Goal: Task Accomplishment & Management: Use online tool/utility

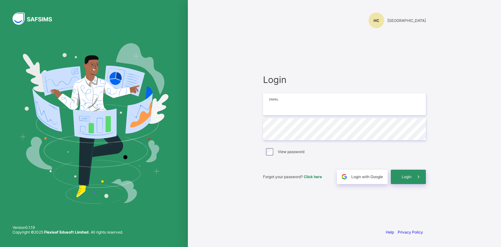
click at [291, 108] on input "email" at bounding box center [344, 104] width 163 height 22
type input "**********"
click at [405, 176] on span "Login" at bounding box center [407, 176] width 10 height 5
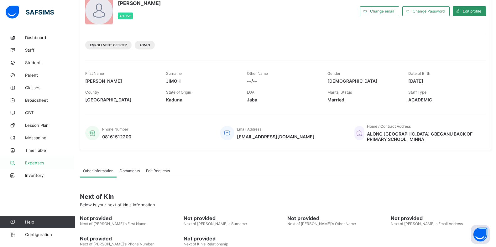
scroll to position [81, 0]
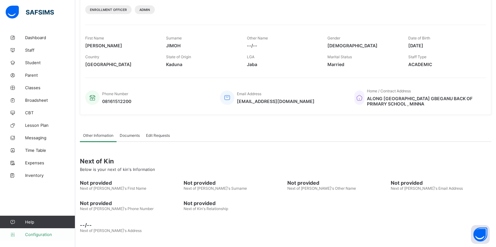
click at [37, 233] on span "Configuration" at bounding box center [50, 234] width 50 height 5
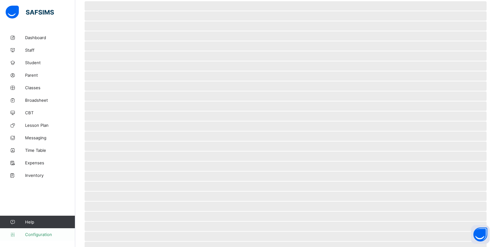
click at [41, 234] on span "Configuration" at bounding box center [50, 234] width 50 height 5
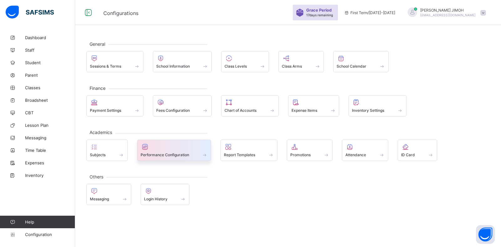
click at [181, 155] on span "Performance Configuration" at bounding box center [165, 155] width 49 height 5
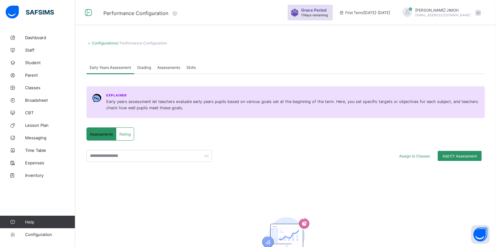
click at [143, 65] on span "Grading" at bounding box center [144, 67] width 14 height 5
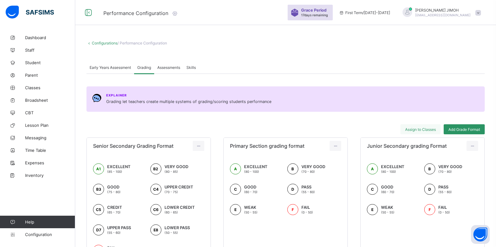
click at [419, 130] on span "Assign to Classes" at bounding box center [420, 129] width 31 height 5
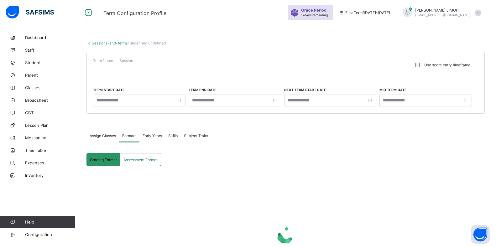
type input "**********"
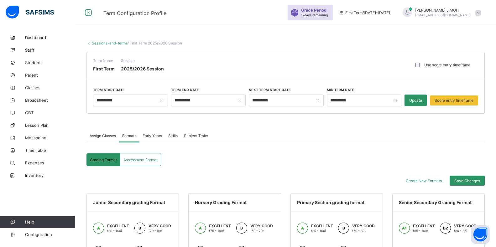
click at [147, 159] on span "Assessment Format" at bounding box center [140, 160] width 34 height 5
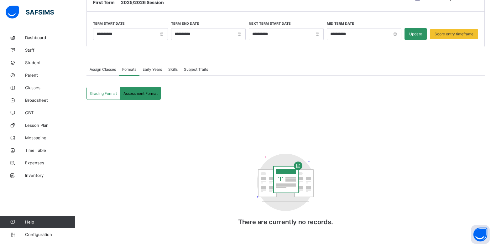
scroll to position [71, 0]
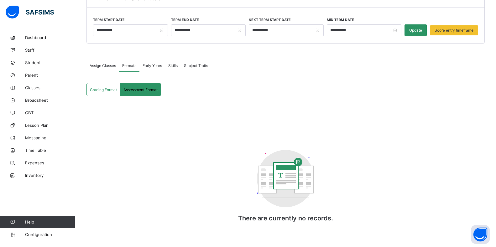
click at [104, 88] on span "Grading Format" at bounding box center [103, 89] width 27 height 5
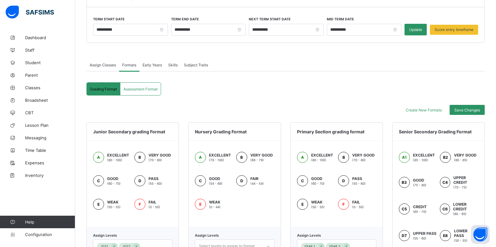
click at [138, 88] on span "Assessment Format" at bounding box center [140, 89] width 34 height 5
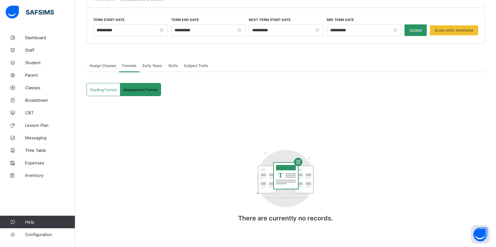
click at [138, 88] on span "Assessment Format" at bounding box center [140, 89] width 34 height 5
click at [151, 62] on div "Early Years" at bounding box center [152, 65] width 26 height 13
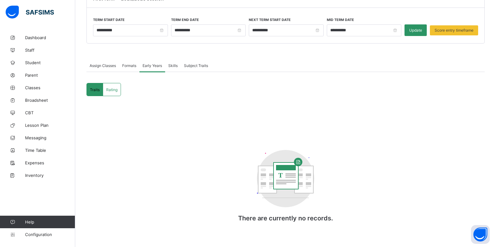
click at [133, 65] on span "Formats" at bounding box center [129, 65] width 14 height 5
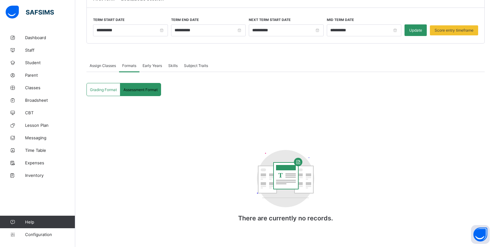
click at [141, 87] on span "Assessment Format" at bounding box center [140, 89] width 34 height 5
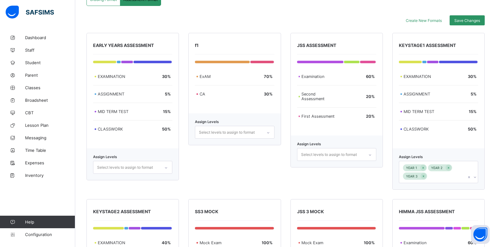
scroll to position [102, 0]
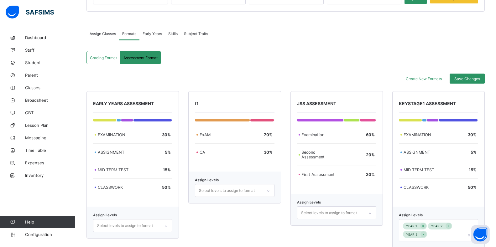
drag, startPoint x: 145, startPoint y: 57, endPoint x: 162, endPoint y: 61, distance: 17.1
click at [145, 57] on span "Assessment Format" at bounding box center [140, 57] width 34 height 5
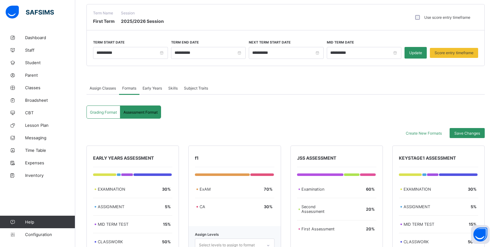
scroll to position [39, 0]
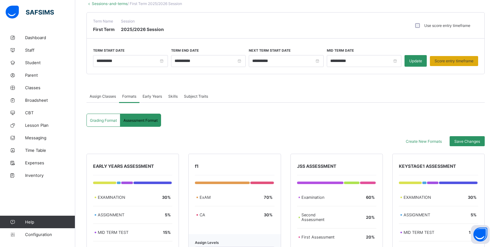
click at [457, 62] on span "Score entry timeframe" at bounding box center [453, 61] width 39 height 5
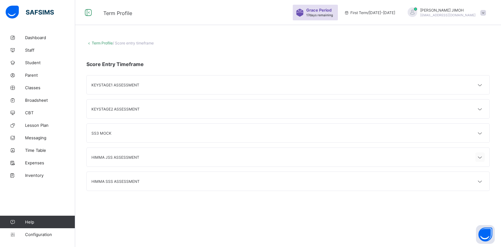
click at [478, 158] on icon at bounding box center [480, 157] width 8 height 6
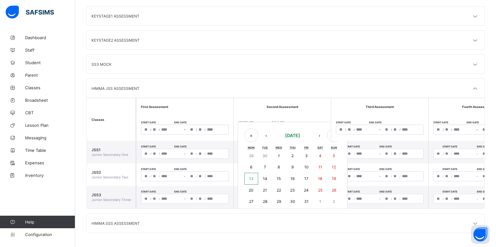
click at [245, 128] on div "/ / – / / « ‹ October 2025 › » Mon Tue Wed Thu Fri Sat Sun 29 30 1 2 3 4 5 6 7 …" at bounding box center [282, 130] width 88 height 10
click at [318, 134] on button "›" at bounding box center [319, 135] width 14 height 14
click at [250, 165] on abbr "3" at bounding box center [251, 167] width 3 height 5
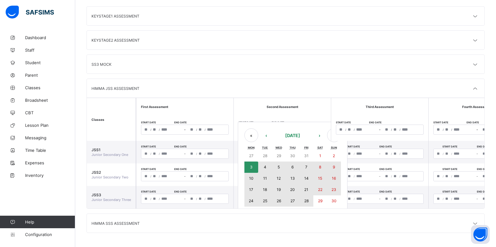
click at [306, 199] on abbr "28" at bounding box center [306, 201] width 4 height 5
type input "**********"
type input "**"
type input "*"
type input "****"
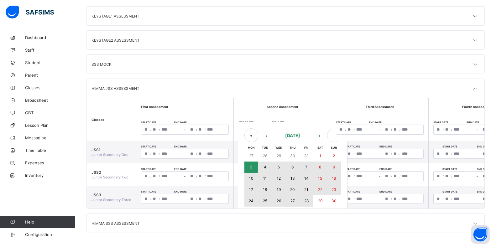
type input "**********"
type input "**"
type input "****"
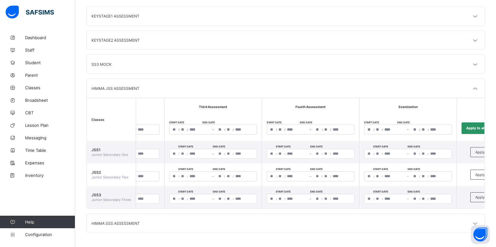
scroll to position [0, 171]
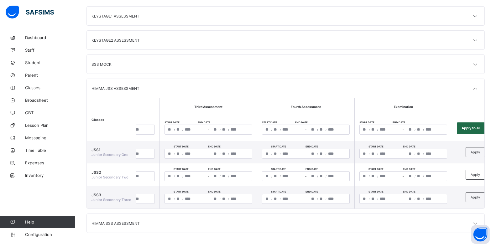
click at [469, 126] on span "Apply to all" at bounding box center [470, 128] width 19 height 4
type input "**********"
type input "**"
type input "*"
type input "**********"
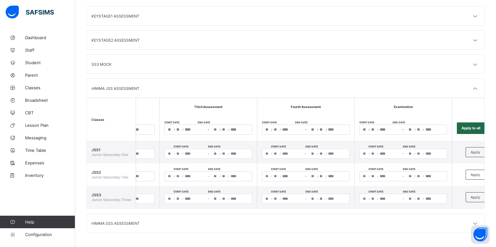
type input "**"
type input "**********"
type input "**"
type input "*"
type input "**********"
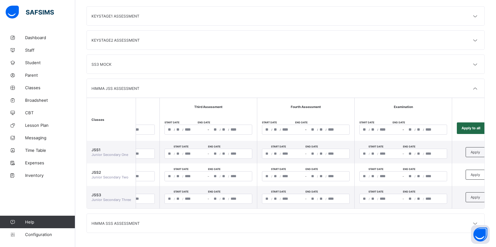
type input "**"
type input "**********"
type input "**"
type input "*"
type input "**********"
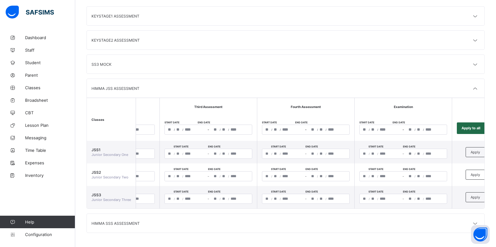
type input "**"
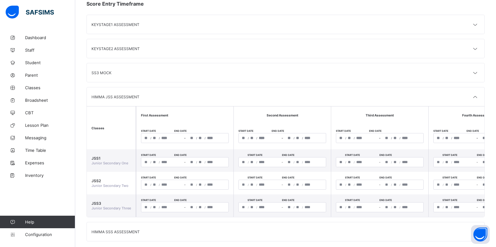
scroll to position [71, 0]
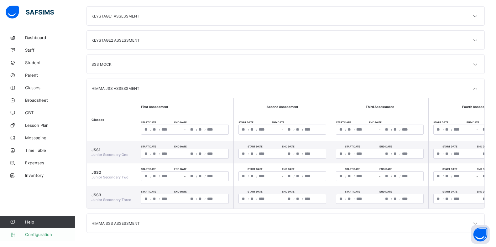
click at [43, 236] on span "Configuration" at bounding box center [50, 234] width 50 height 5
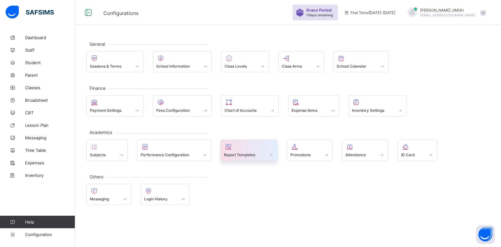
click at [237, 153] on span "Report Templates" at bounding box center [239, 155] width 31 height 5
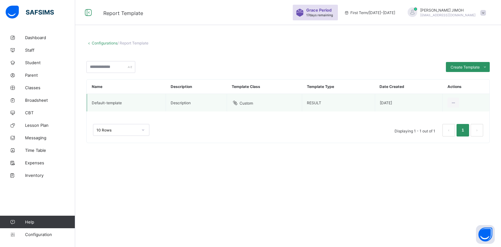
click at [131, 102] on td "Default-template" at bounding box center [126, 103] width 79 height 18
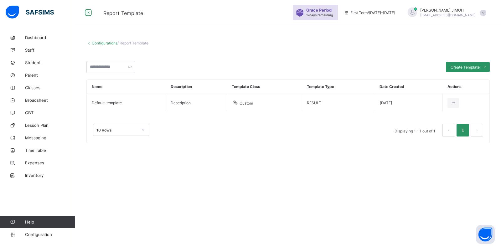
drag, startPoint x: 453, startPoint y: 100, endPoint x: 351, endPoint y: 140, distance: 109.4
click at [351, 140] on div "10 Rows Displaying 1 - 1 out of 1 1" at bounding box center [288, 126] width 403 height 31
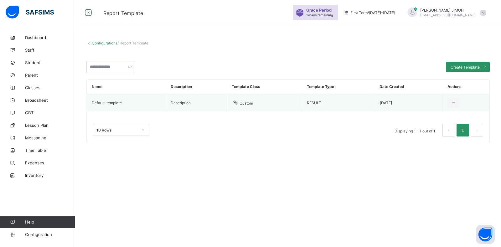
click at [116, 100] on td "Default-template" at bounding box center [126, 103] width 79 height 18
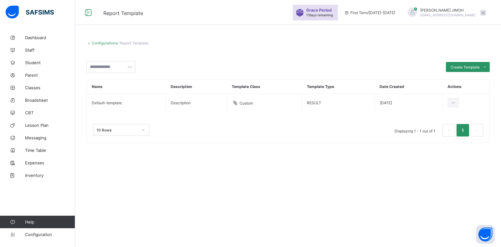
click at [108, 41] on link "Configurations" at bounding box center [105, 43] width 26 height 5
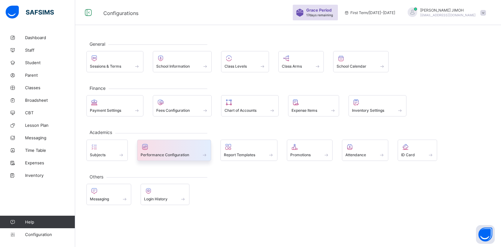
click at [194, 153] on div "Performance Configuration" at bounding box center [174, 154] width 67 height 5
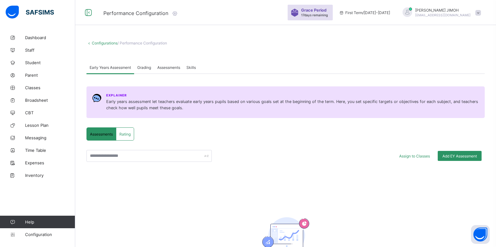
click at [145, 64] on div "Grading" at bounding box center [144, 67] width 20 height 13
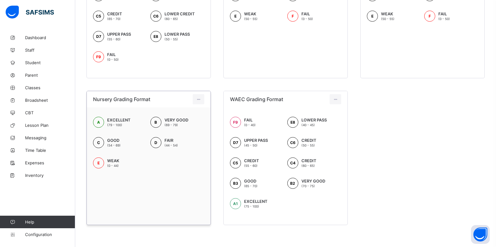
scroll to position [37, 0]
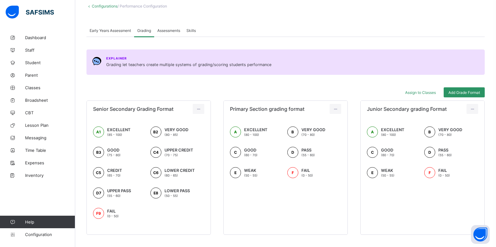
click at [175, 31] on span "Assessments" at bounding box center [168, 30] width 23 height 5
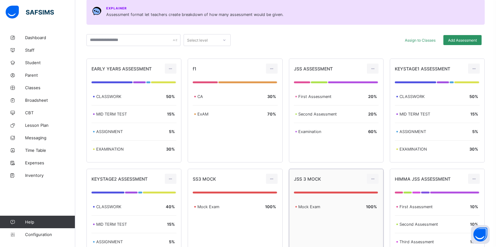
scroll to position [67, 0]
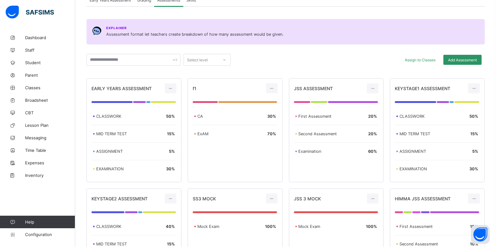
click at [213, 55] on div "Select level" at bounding box center [207, 60] width 47 height 12
click at [201, 114] on div "JSS1" at bounding box center [207, 114] width 46 height 10
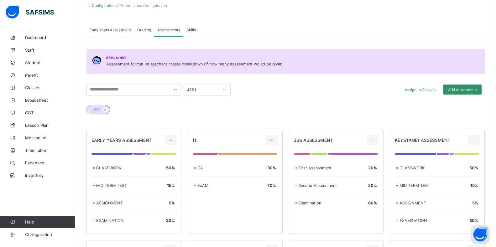
scroll to position [0, 0]
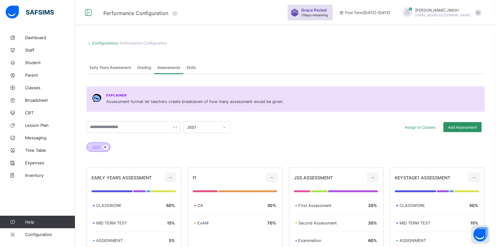
click at [106, 147] on icon at bounding box center [105, 147] width 5 height 4
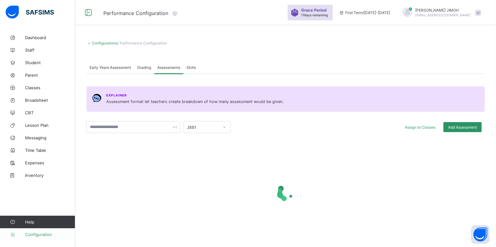
click at [43, 232] on span "Configuration" at bounding box center [50, 234] width 50 height 5
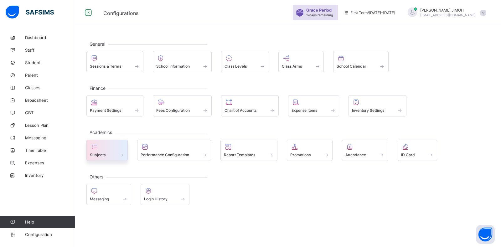
drag, startPoint x: 133, startPoint y: 146, endPoint x: 102, endPoint y: 147, distance: 31.0
click at [102, 147] on div at bounding box center [107, 147] width 34 height 8
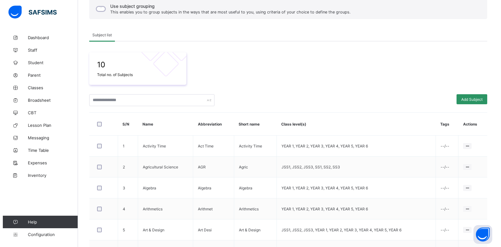
scroll to position [94, 0]
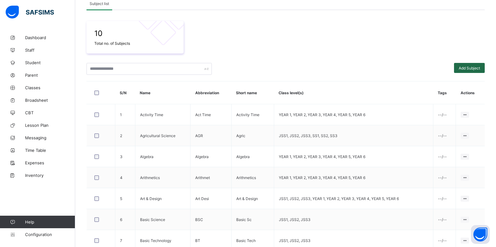
click at [476, 72] on div "Add Subject" at bounding box center [469, 68] width 31 height 10
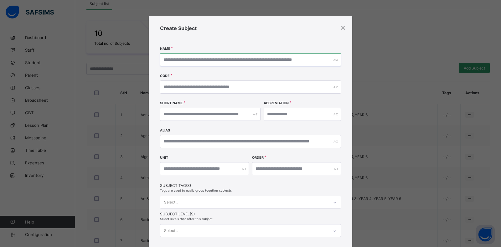
click at [306, 61] on input "text" at bounding box center [250, 59] width 181 height 13
type input "**********"
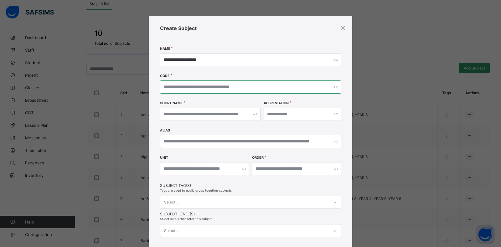
click at [260, 88] on input "text" at bounding box center [250, 86] width 181 height 13
type input "**"
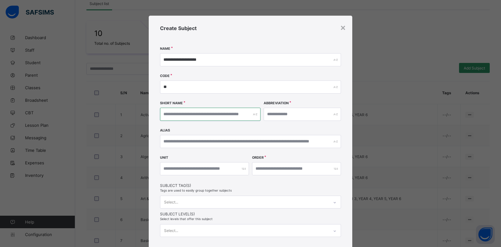
click at [238, 116] on input "text" at bounding box center [210, 114] width 101 height 13
type input "*"
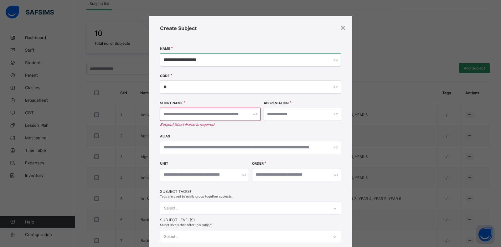
click at [213, 62] on input "**********" at bounding box center [250, 59] width 181 height 13
type input "*"
click at [212, 57] on input "**********" at bounding box center [250, 59] width 181 height 13
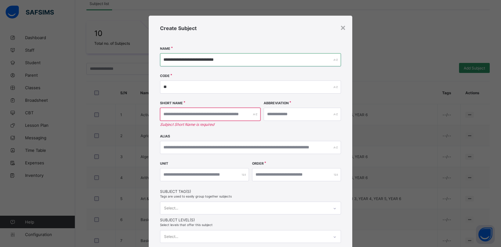
type input "**********"
click at [225, 116] on input "text" at bounding box center [210, 114] width 101 height 13
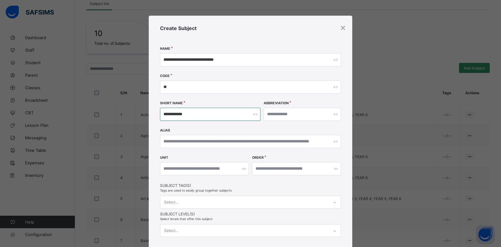
type input "**********"
click at [276, 114] on input "text" at bounding box center [302, 114] width 77 height 13
type input "***"
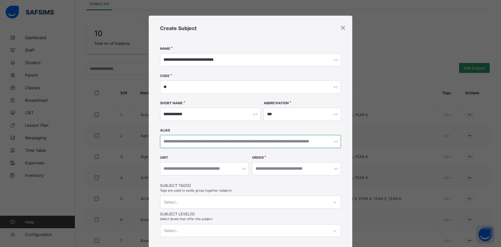
click at [283, 142] on input "text" at bounding box center [250, 141] width 181 height 13
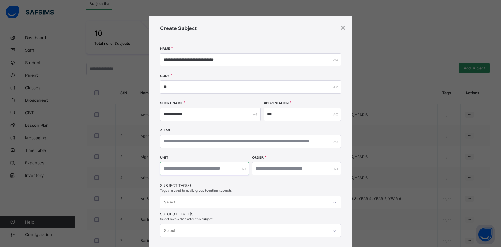
click at [231, 170] on input "number" at bounding box center [204, 168] width 89 height 13
click at [264, 170] on input "number" at bounding box center [296, 168] width 89 height 13
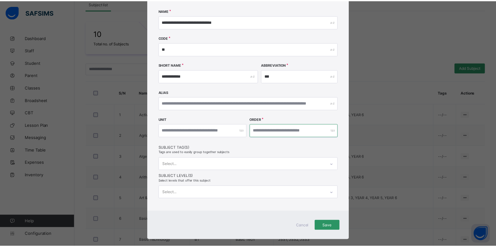
scroll to position [46, 0]
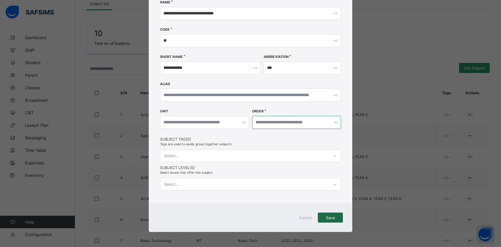
type input "*"
click at [326, 213] on div "Save" at bounding box center [330, 218] width 25 height 10
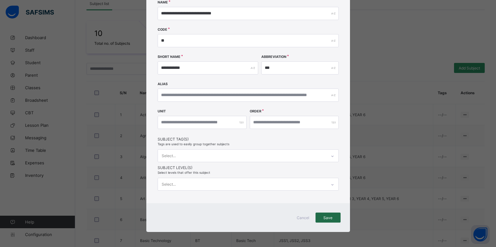
click at [328, 220] on div "Save" at bounding box center [327, 218] width 25 height 10
click at [376, 221] on div "**********" at bounding box center [248, 123] width 496 height 247
click at [330, 219] on span "Save" at bounding box center [328, 217] width 16 height 5
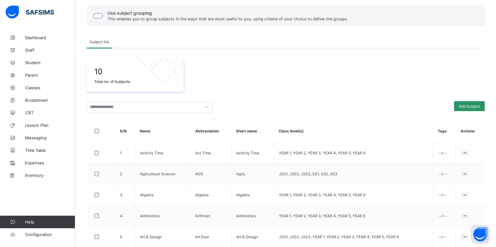
scroll to position [94, 0]
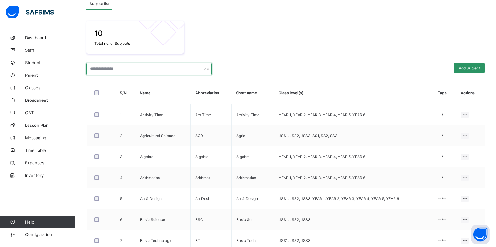
click at [158, 70] on input "text" at bounding box center [148, 69] width 125 height 12
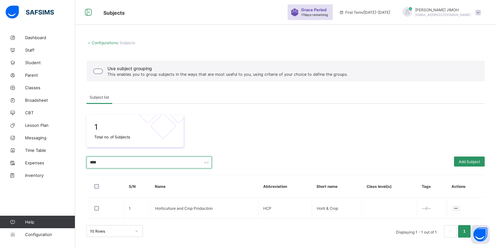
scroll to position [0, 0]
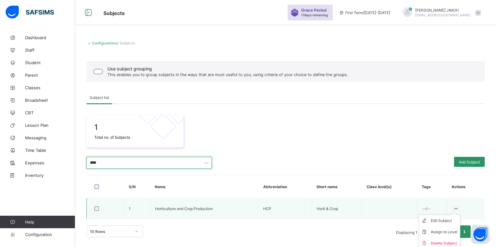
type input "****"
click at [459, 215] on ul "Edit Subject Assign to Level Delete Subject" at bounding box center [439, 232] width 42 height 34
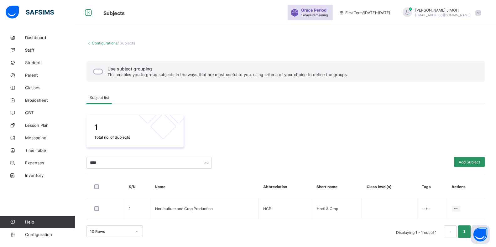
scroll to position [0, 0]
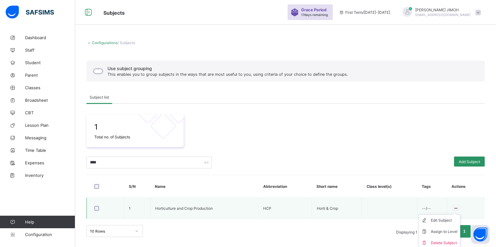
click at [460, 215] on ul "Edit Subject Assign to Level Delete Subject" at bounding box center [439, 232] width 42 height 34
click at [441, 233] on div "Assign to Level" at bounding box center [444, 232] width 27 height 6
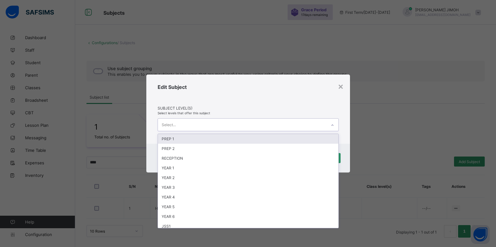
click at [314, 126] on div "Select..." at bounding box center [242, 125] width 168 height 12
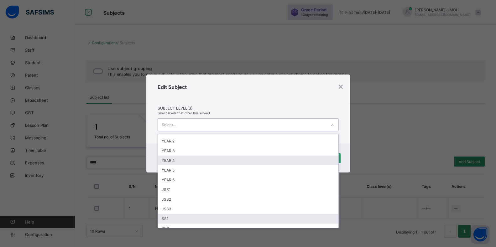
scroll to position [61, 0]
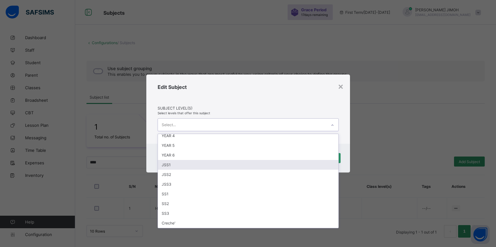
click at [184, 165] on div "JSS1" at bounding box center [248, 165] width 180 height 10
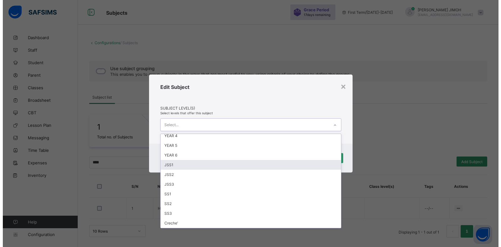
scroll to position [52, 0]
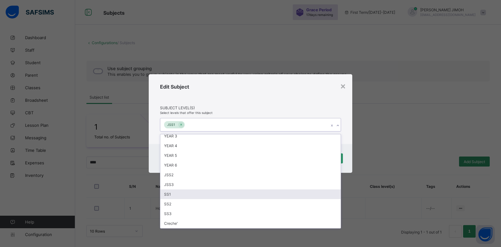
click at [175, 194] on div "SS1" at bounding box center [250, 194] width 180 height 10
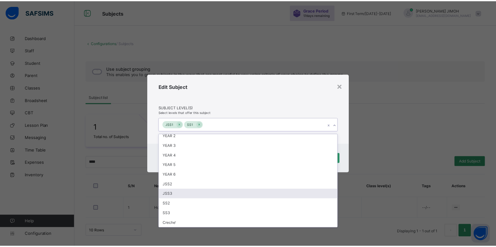
scroll to position [42, 0]
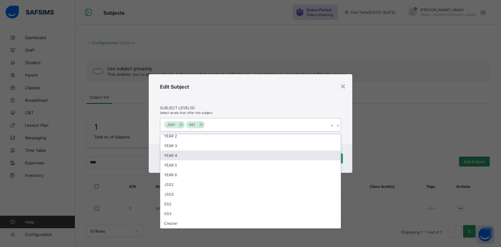
click at [349, 146] on div "Cancel Save" at bounding box center [251, 158] width 204 height 29
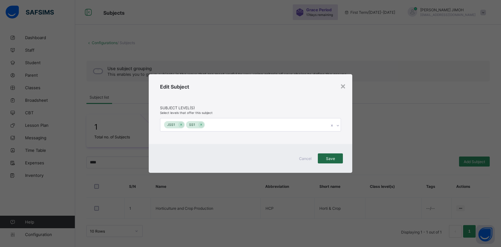
click at [329, 156] on span "Save" at bounding box center [331, 158] width 16 height 5
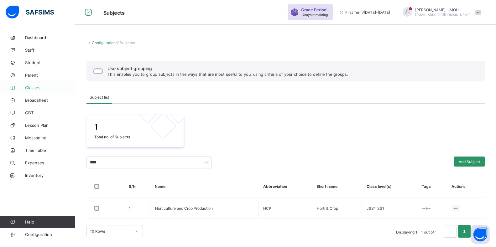
click at [39, 91] on link "Classes" at bounding box center [37, 87] width 75 height 13
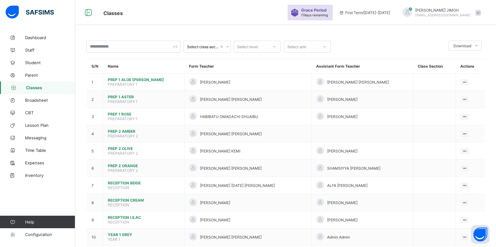
click at [481, 14] on span at bounding box center [478, 13] width 6 height 6
click at [459, 72] on span "Logout" at bounding box center [460, 72] width 41 height 7
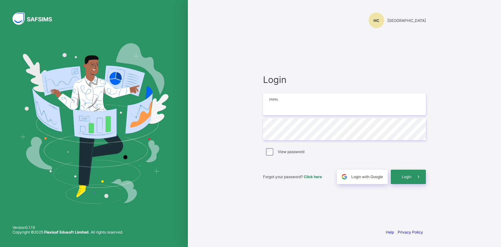
click at [306, 105] on input "email" at bounding box center [344, 104] width 163 height 22
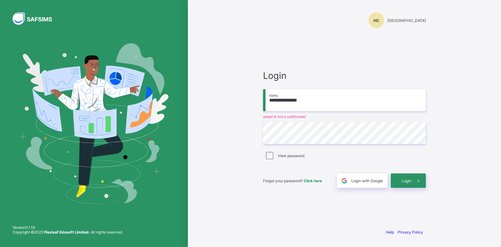
click at [313, 102] on input "**********" at bounding box center [344, 100] width 163 height 22
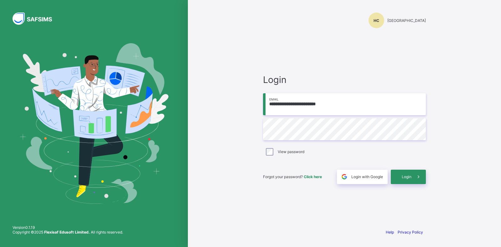
type input "**********"
click at [401, 176] on div "Login" at bounding box center [408, 177] width 35 height 14
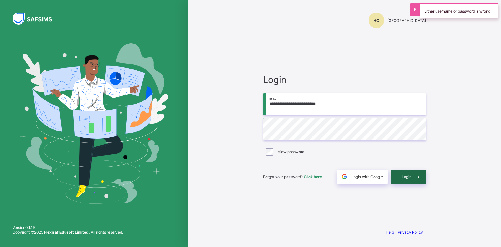
click at [401, 176] on div "Login" at bounding box center [408, 177] width 35 height 14
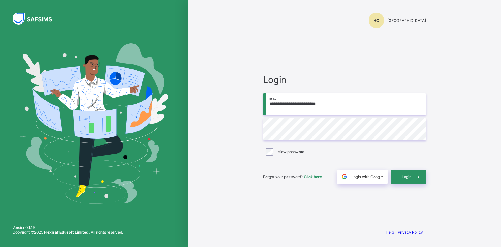
type input "**********"
click at [317, 175] on span "Click here" at bounding box center [313, 176] width 18 height 5
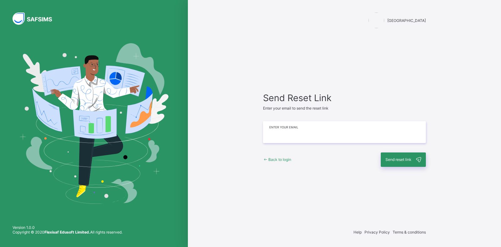
click at [323, 134] on input "email" at bounding box center [344, 132] width 163 height 22
type input "*"
type input "**********"
click at [398, 157] on span "Send reset link" at bounding box center [398, 159] width 26 height 5
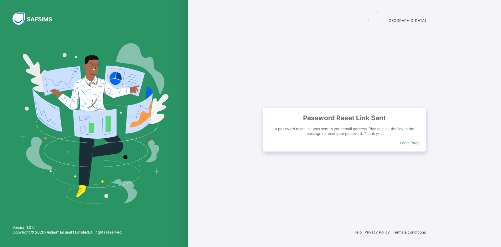
click at [407, 142] on span "Login Page" at bounding box center [410, 143] width 20 height 5
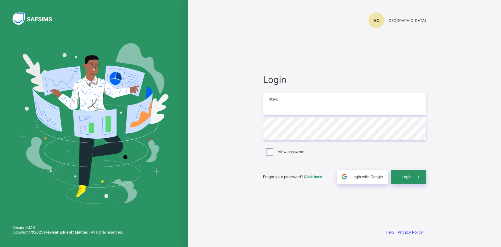
click at [321, 111] on input "email" at bounding box center [344, 104] width 163 height 22
type input "**********"
click at [413, 178] on span at bounding box center [418, 177] width 14 height 14
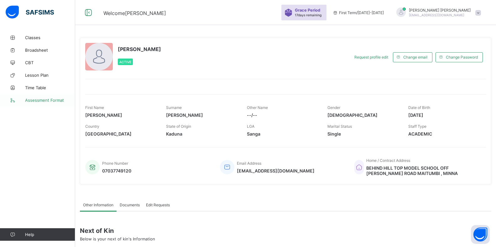
click at [42, 102] on span "Assessment Format" at bounding box center [50, 100] width 50 height 5
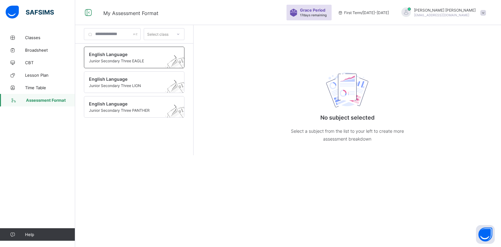
click at [142, 60] on span "Junior Secondary Three EAGLE" at bounding box center [128, 61] width 79 height 5
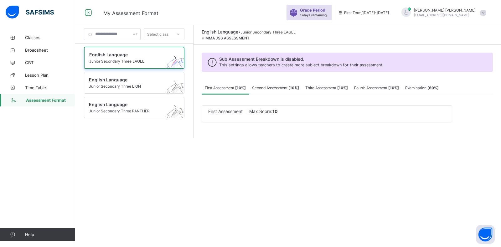
click at [240, 111] on span "First Assessment" at bounding box center [225, 111] width 34 height 5
click at [266, 110] on span "Max Score: 10" at bounding box center [263, 111] width 28 height 5
click at [267, 110] on span "Max Score: 10" at bounding box center [263, 111] width 28 height 5
drag, startPoint x: 268, startPoint y: 110, endPoint x: 275, endPoint y: 112, distance: 7.1
click at [272, 112] on span "Max Score: 10" at bounding box center [263, 111] width 28 height 5
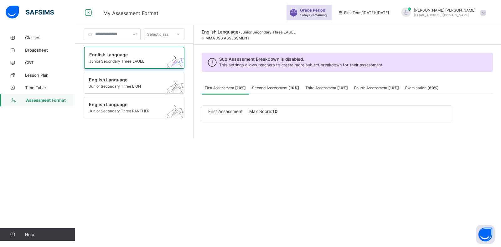
click at [275, 112] on span "Max Score: 10" at bounding box center [263, 111] width 28 height 5
click at [276, 113] on span "Max Score: 10" at bounding box center [263, 111] width 28 height 5
drag, startPoint x: 277, startPoint y: 113, endPoint x: 281, endPoint y: 114, distance: 4.8
click at [277, 113] on span "Max Score: 10" at bounding box center [263, 111] width 28 height 5
click at [278, 114] on span "Max Score: 10" at bounding box center [263, 111] width 28 height 5
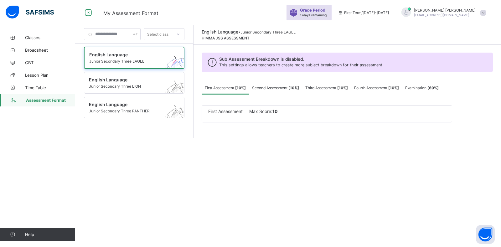
click at [303, 112] on div "First Assessment Max Score: 10" at bounding box center [326, 111] width 237 height 5
click at [36, 37] on span "Classes" at bounding box center [50, 37] width 50 height 5
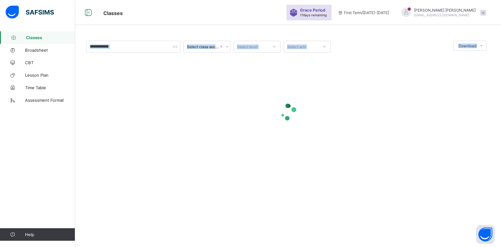
click at [34, 36] on span "Classes" at bounding box center [50, 37] width 49 height 5
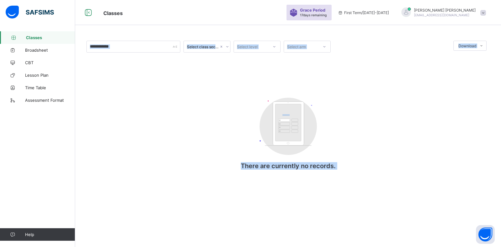
click at [140, 110] on div "Select class section Select level Select arm Download Pdf Report Excel Report C…" at bounding box center [287, 112] width 403 height 142
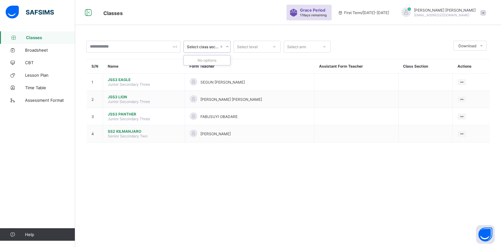
click at [201, 45] on div "Select class section" at bounding box center [203, 46] width 32 height 5
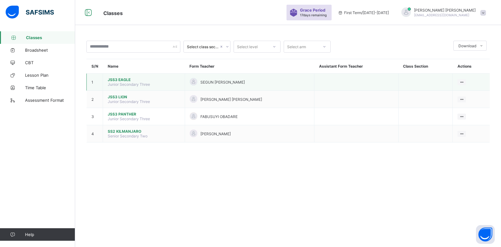
click at [132, 81] on span "JSS3 EAGLE" at bounding box center [144, 79] width 72 height 5
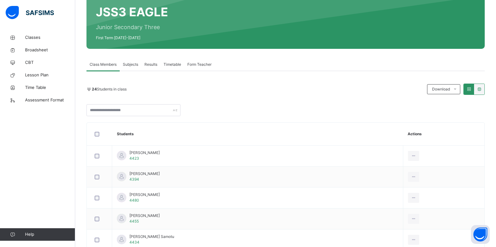
scroll to position [63, 0]
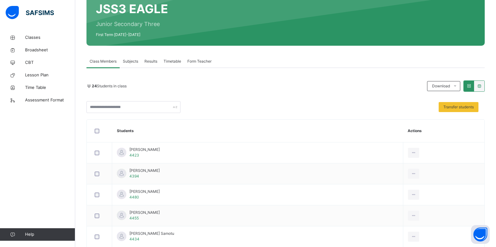
click at [135, 62] on span "Subjects" at bounding box center [130, 62] width 15 height 6
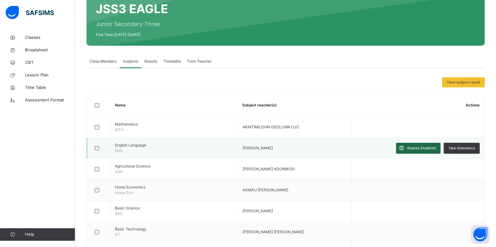
click at [417, 148] on span "Assess Students" at bounding box center [421, 148] width 29 height 6
click at [413, 146] on span "Assess Students" at bounding box center [421, 148] width 29 height 6
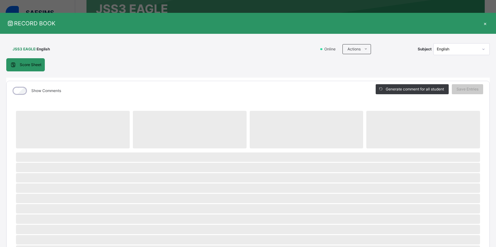
scroll to position [0, 0]
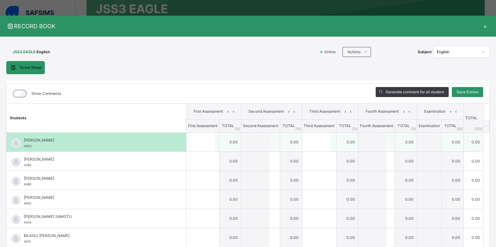
click at [226, 144] on td "0.00" at bounding box center [230, 141] width 22 height 19
click at [200, 144] on input "text" at bounding box center [200, 142] width 28 height 19
type input "*"
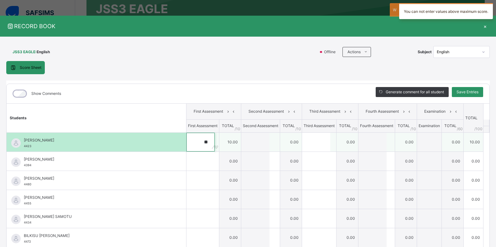
type input "*"
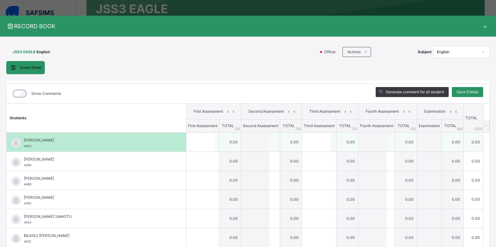
click at [258, 146] on input "text" at bounding box center [255, 142] width 28 height 19
click at [312, 142] on input "text" at bounding box center [316, 142] width 28 height 19
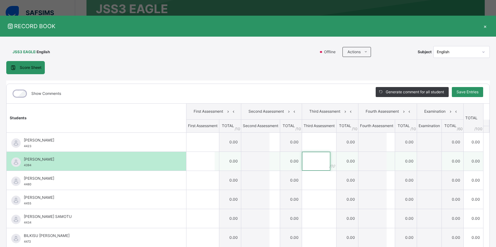
click at [310, 168] on input "text" at bounding box center [316, 161] width 28 height 19
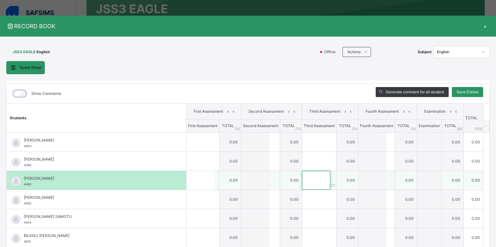
click at [310, 178] on input "text" at bounding box center [316, 180] width 28 height 19
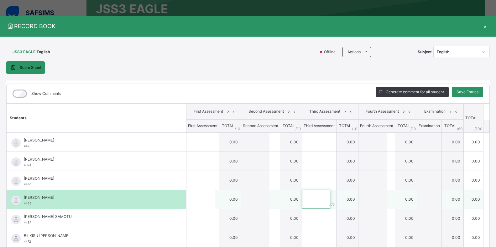
click at [316, 203] on input "text" at bounding box center [316, 199] width 28 height 19
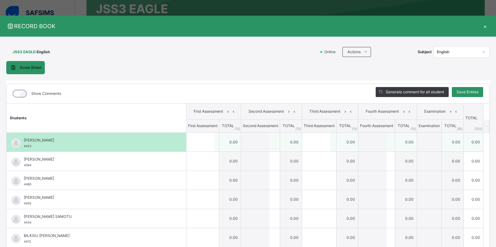
click at [249, 143] on input "text" at bounding box center [255, 142] width 28 height 19
click at [302, 145] on input "text" at bounding box center [316, 142] width 28 height 19
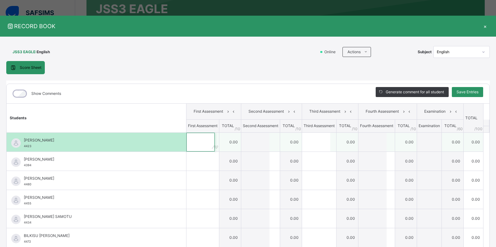
click at [193, 142] on input "text" at bounding box center [200, 142] width 28 height 19
click at [303, 144] on input "text" at bounding box center [316, 142] width 28 height 19
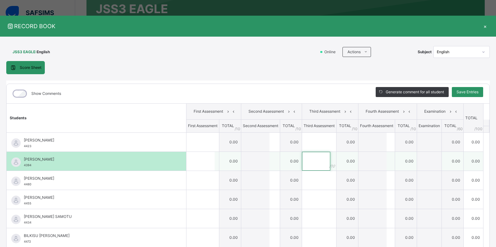
click at [312, 162] on input "text" at bounding box center [316, 161] width 28 height 19
click at [201, 162] on input "text" at bounding box center [200, 161] width 28 height 19
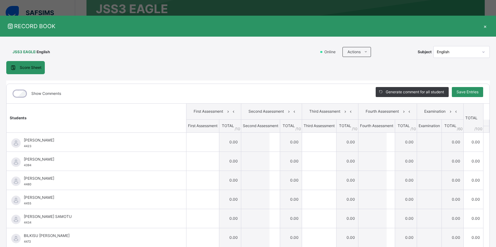
click at [482, 27] on div "×" at bounding box center [484, 26] width 9 height 8
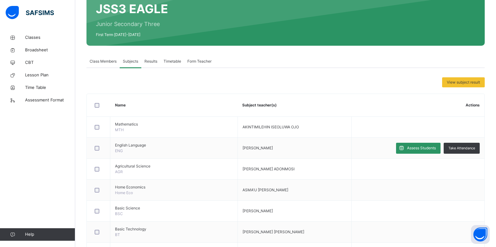
click at [101, 59] on span "Class Members" at bounding box center [103, 62] width 27 height 6
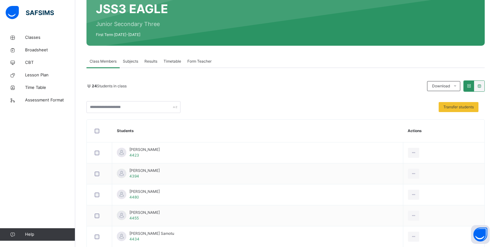
click at [129, 61] on span "Subjects" at bounding box center [130, 62] width 15 height 6
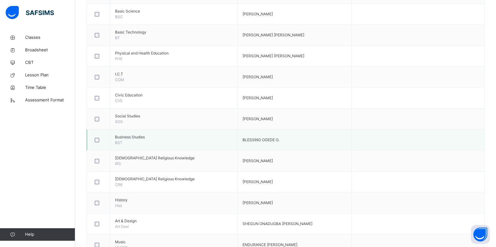
scroll to position [284, 0]
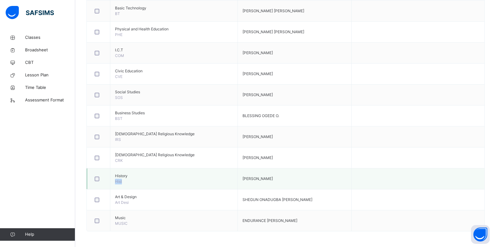
drag, startPoint x: 197, startPoint y: 174, endPoint x: 200, endPoint y: 182, distance: 8.6
click at [201, 182] on td "History Hist" at bounding box center [173, 178] width 127 height 21
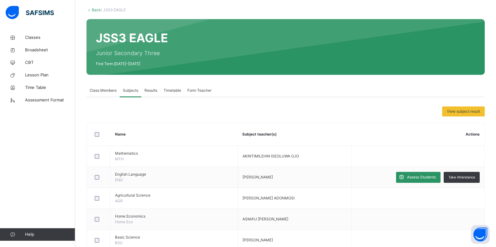
scroll to position [33, 0]
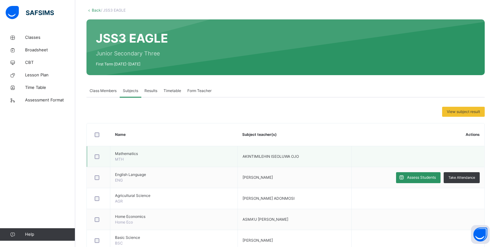
click at [147, 156] on span "Mathematics" at bounding box center [174, 154] width 118 height 6
click at [242, 158] on span "AKINTIMILEHIN ISEOLUWA OJO" at bounding box center [270, 156] width 56 height 5
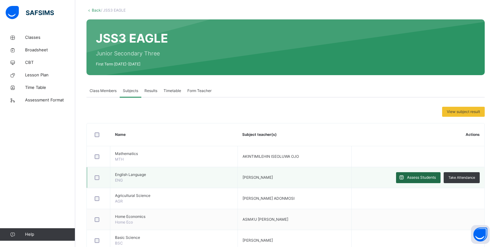
click at [421, 174] on div "Assess Students" at bounding box center [418, 177] width 44 height 11
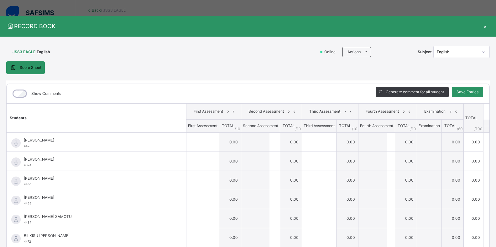
drag, startPoint x: 313, startPoint y: 85, endPoint x: 501, endPoint y: 46, distance: 192.0
click at [315, 85] on div "Show Comments" at bounding box center [186, 93] width 359 height 19
click at [482, 26] on div "×" at bounding box center [484, 26] width 9 height 8
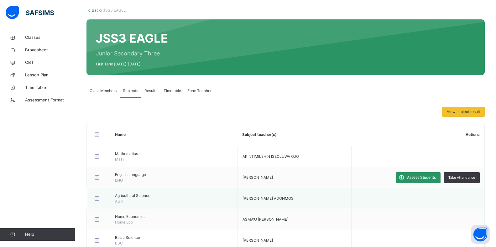
click at [143, 198] on span "Agricultural Science" at bounding box center [174, 196] width 118 height 6
click at [99, 217] on div at bounding box center [98, 219] width 10 height 5
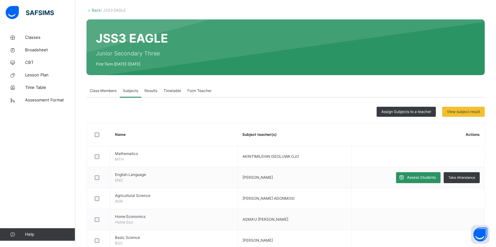
click at [416, 178] on span "Assess Students" at bounding box center [421, 178] width 29 height 6
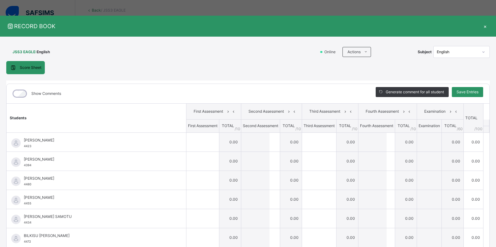
click at [480, 27] on div "×" at bounding box center [484, 26] width 9 height 8
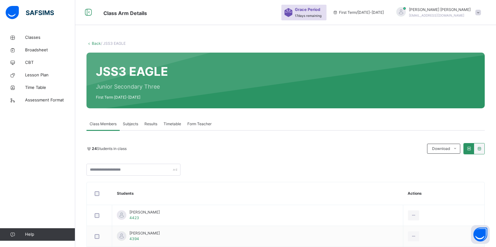
click at [148, 122] on span "Results" at bounding box center [150, 124] width 13 height 6
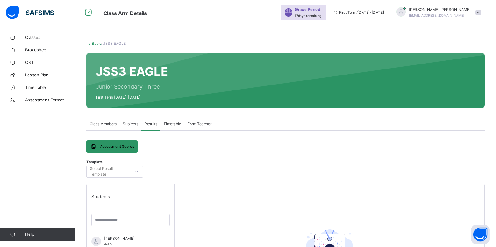
click at [170, 122] on span "Timetable" at bounding box center [172, 124] width 18 height 6
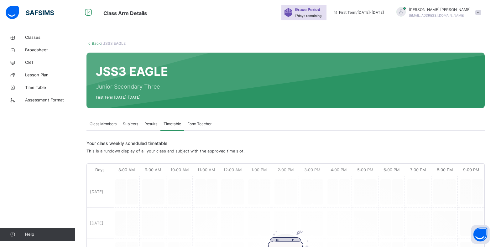
click at [135, 122] on span "Subjects" at bounding box center [130, 124] width 15 height 6
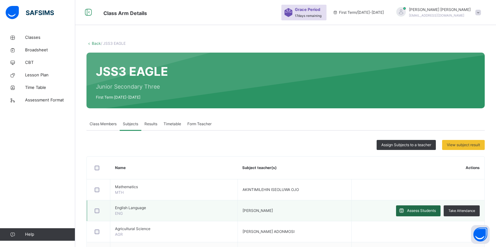
click at [421, 211] on span "Assess Students" at bounding box center [421, 211] width 29 height 6
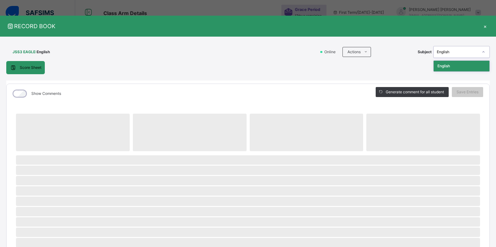
click at [465, 51] on div "English" at bounding box center [457, 52] width 41 height 6
click at [464, 52] on div "English" at bounding box center [457, 52] width 41 height 6
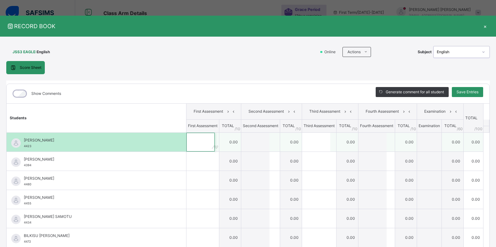
click at [198, 140] on input "text" at bounding box center [200, 142] width 28 height 19
click at [307, 144] on input "text" at bounding box center [316, 142] width 28 height 19
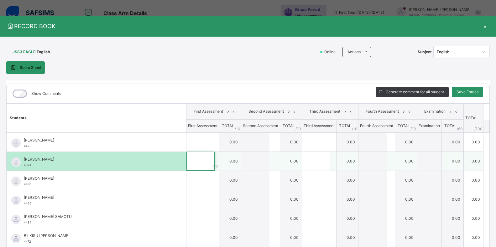
click at [201, 164] on input "text" at bounding box center [200, 161] width 28 height 19
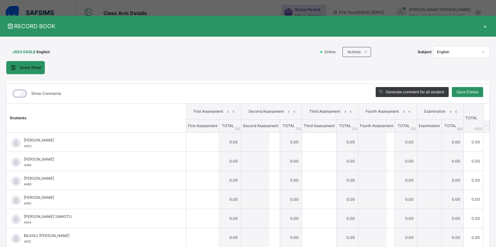
click at [481, 27] on div "×" at bounding box center [484, 26] width 9 height 8
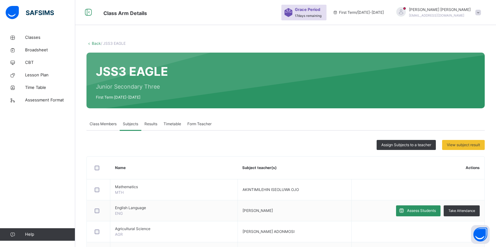
click at [481, 13] on span at bounding box center [478, 13] width 6 height 6
click at [468, 63] on span "Logout" at bounding box center [460, 66] width 41 height 8
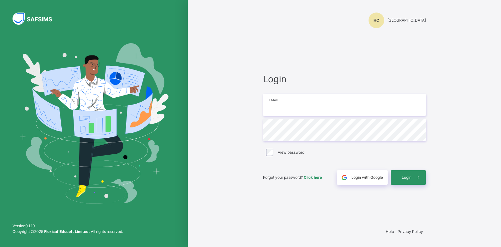
click at [321, 110] on input "email" at bounding box center [344, 105] width 163 height 22
type input "**********"
click at [411, 177] on span "Login" at bounding box center [407, 178] width 10 height 6
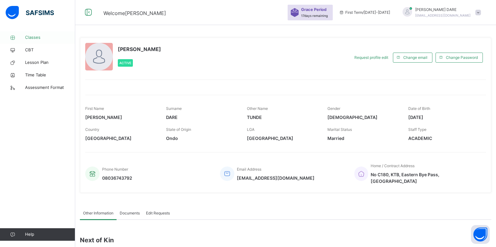
click at [38, 37] on span "Classes" at bounding box center [50, 37] width 50 height 6
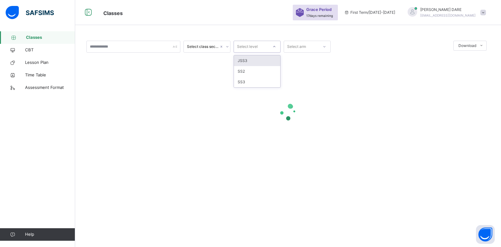
click at [275, 47] on icon at bounding box center [274, 47] width 4 height 6
click at [257, 60] on div "JSS3" at bounding box center [257, 60] width 46 height 11
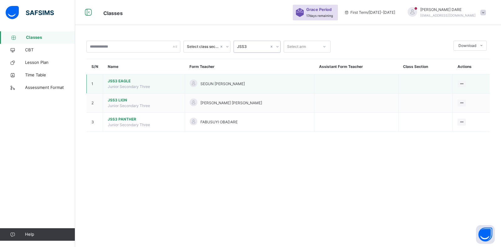
click at [126, 80] on span "JSS3 EAGLE" at bounding box center [144, 81] width 72 height 6
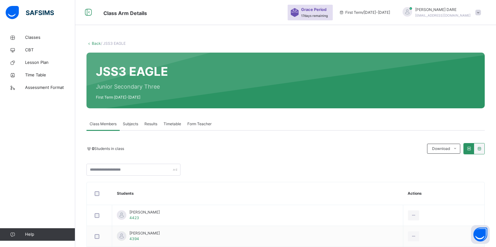
click at [132, 125] on span "Subjects" at bounding box center [130, 124] width 15 height 6
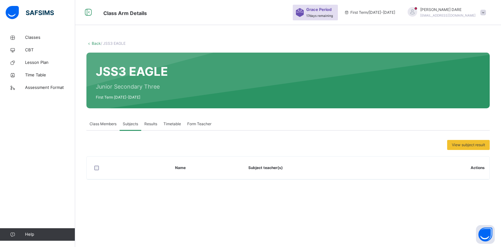
click at [100, 124] on span "Class Members" at bounding box center [103, 124] width 27 height 6
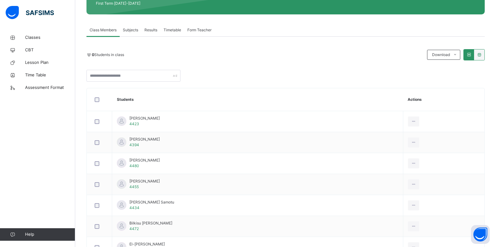
scroll to position [63, 0]
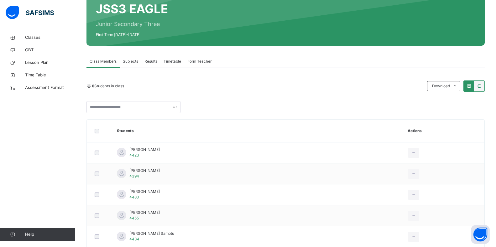
click at [131, 59] on span "Subjects" at bounding box center [130, 62] width 15 height 6
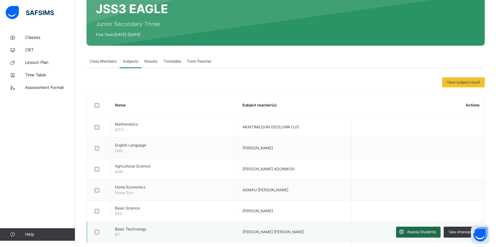
click at [430, 233] on span "Assess Students" at bounding box center [421, 232] width 29 height 6
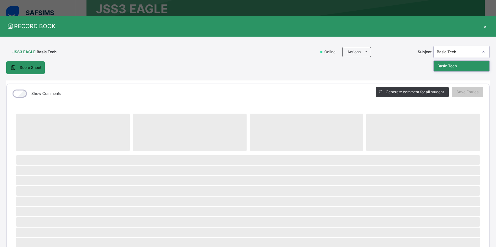
click at [481, 53] on icon at bounding box center [483, 52] width 4 height 6
click at [468, 54] on div "Basic Tech" at bounding box center [457, 52] width 41 height 6
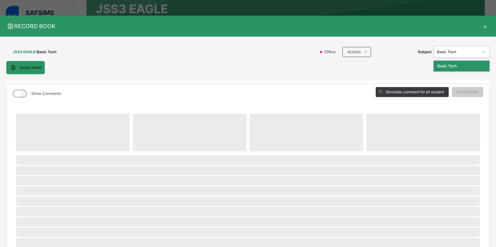
click at [183, 50] on div "JSS3 EAGLE : Basic Tech" at bounding box center [160, 52] width 309 height 12
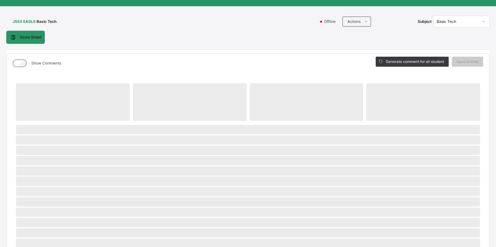
scroll to position [0, 0]
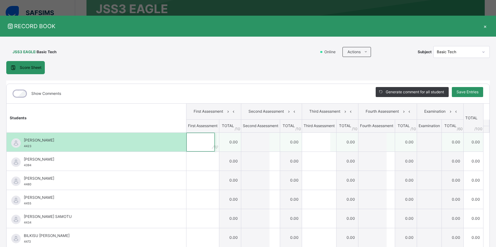
click at [204, 139] on div at bounding box center [202, 142] width 33 height 19
click at [318, 143] on input "text" at bounding box center [316, 142] width 28 height 19
click at [200, 139] on input "text" at bounding box center [200, 142] width 28 height 19
click at [255, 142] on input "text" at bounding box center [255, 142] width 28 height 19
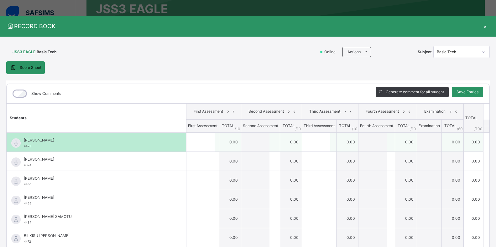
click at [255, 142] on input "text" at bounding box center [255, 142] width 28 height 19
click at [280, 141] on td "0.00" at bounding box center [291, 141] width 22 height 19
drag, startPoint x: 280, startPoint y: 141, endPoint x: 269, endPoint y: 141, distance: 11.3
click at [280, 141] on td "0.00" at bounding box center [291, 141] width 22 height 19
click at [256, 141] on input "text" at bounding box center [255, 142] width 28 height 19
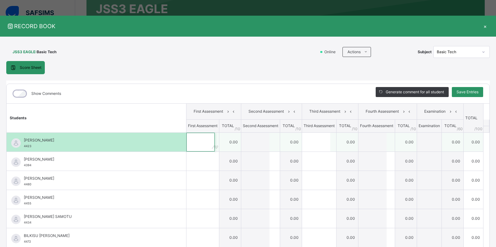
click at [198, 141] on input "text" at bounding box center [200, 142] width 28 height 19
click at [192, 141] on input "text" at bounding box center [200, 142] width 28 height 19
click at [302, 146] on input "text" at bounding box center [316, 142] width 28 height 19
click at [203, 140] on div at bounding box center [202, 142] width 33 height 19
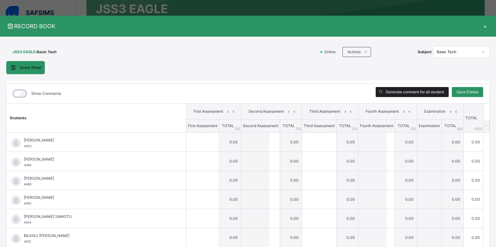
click at [407, 90] on span "Generate comment for all student" at bounding box center [414, 92] width 58 height 6
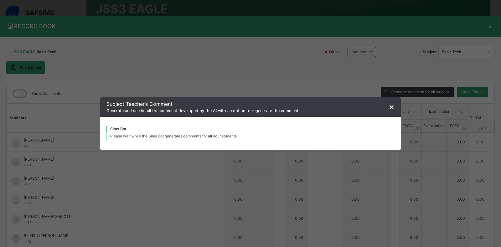
click at [389, 108] on span "×" at bounding box center [392, 106] width 6 height 11
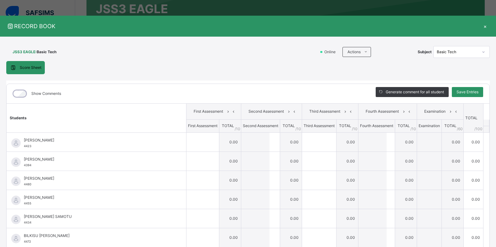
click at [39, 65] on span "Score Sheet" at bounding box center [31, 68] width 22 height 6
click at [21, 67] on span "Score Sheet" at bounding box center [31, 68] width 22 height 6
click at [24, 69] on span "Score Sheet" at bounding box center [31, 68] width 22 height 6
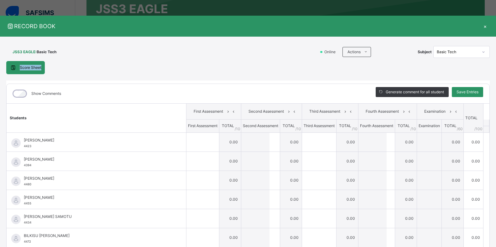
click at [24, 69] on span "Score Sheet" at bounding box center [31, 68] width 22 height 6
click at [80, 71] on div "Score Sheet Score Sheet Show Comments Generate comment for all student Save Ent…" at bounding box center [247, 162] width 483 height 202
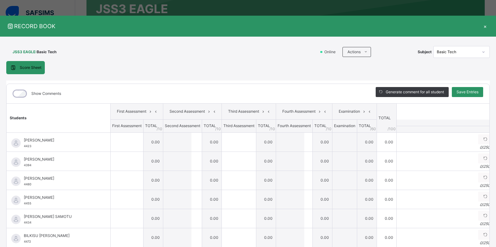
click at [30, 68] on span "Score Sheet" at bounding box center [31, 68] width 22 height 6
click at [371, 47] on div "Actions" at bounding box center [356, 52] width 28 height 10
click at [376, 66] on li "Download Empty Score Sheet" at bounding box center [382, 66] width 64 height 12
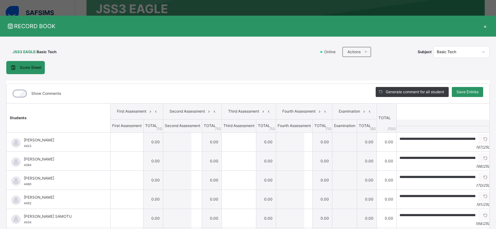
type input "**********"
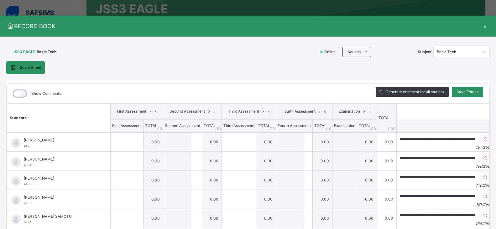
type input "**********"
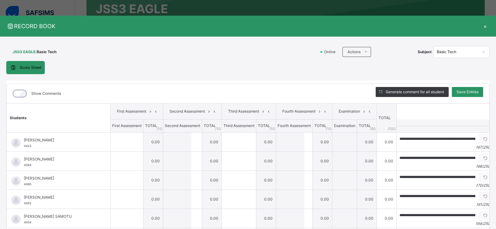
type input "**********"
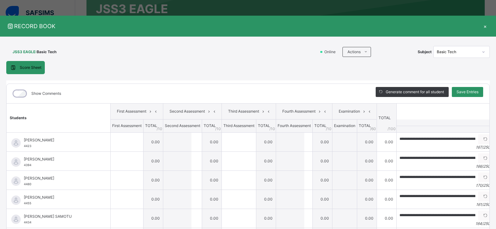
type input "**********"
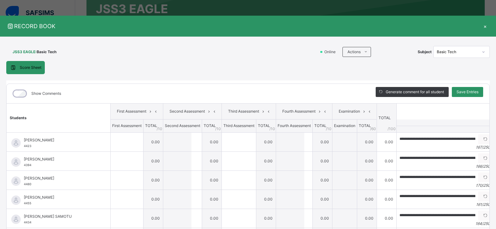
type input "**********"
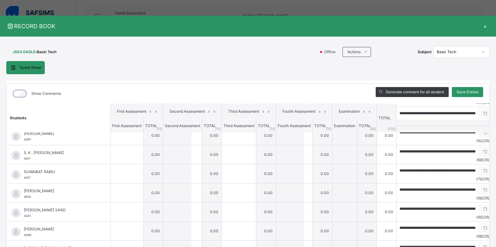
scroll to position [284, 0]
drag, startPoint x: 385, startPoint y: 33, endPoint x: 390, endPoint y: 23, distance: 10.8
click at [391, 23] on div "RECORD BOOK ×" at bounding box center [248, 26] width 496 height 21
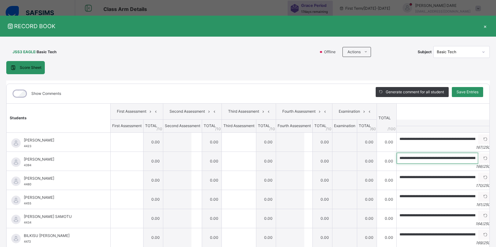
scroll to position [0, 0]
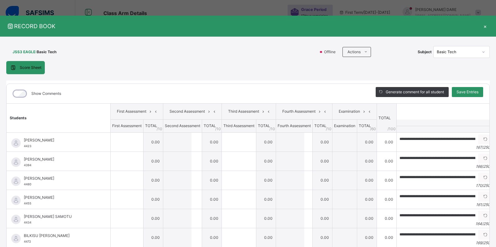
click at [273, 89] on div "Show Comments" at bounding box center [186, 93] width 359 height 19
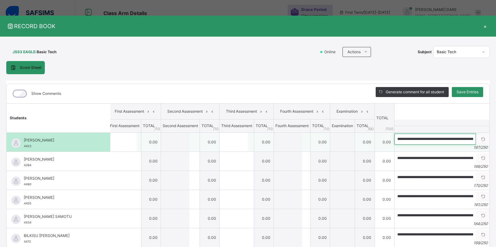
click at [461, 142] on input "**********" at bounding box center [434, 139] width 81 height 11
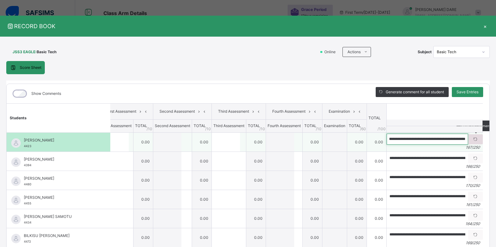
drag, startPoint x: 463, startPoint y: 137, endPoint x: 470, endPoint y: 138, distance: 6.6
click at [470, 138] on div "**********" at bounding box center [434, 139] width 96 height 11
drag, startPoint x: 434, startPoint y: 140, endPoint x: 441, endPoint y: 142, distance: 7.4
click at [441, 142] on input "**********" at bounding box center [426, 139] width 81 height 11
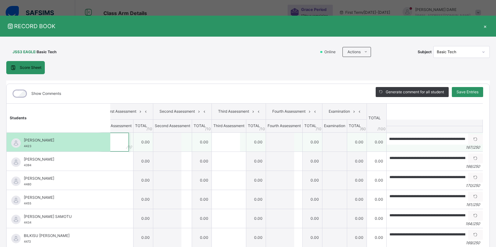
click at [121, 138] on input "text" at bounding box center [115, 142] width 28 height 19
click at [222, 142] on input "text" at bounding box center [226, 142] width 28 height 19
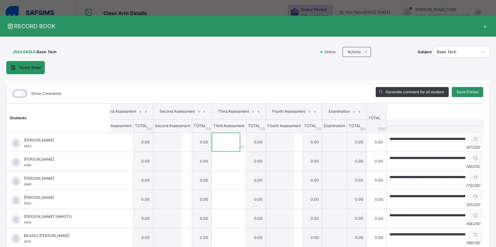
scroll to position [17, 10]
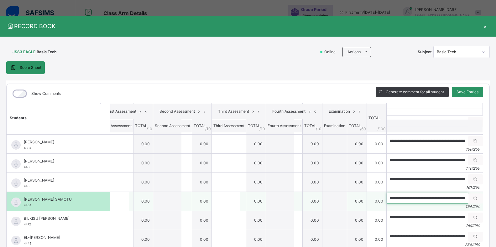
click at [462, 198] on input "**********" at bounding box center [426, 198] width 81 height 11
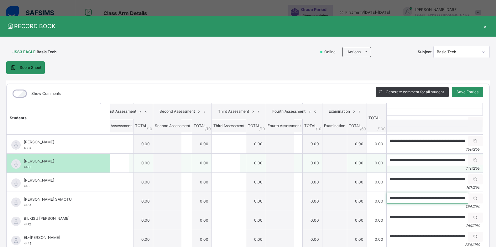
scroll to position [0, 1]
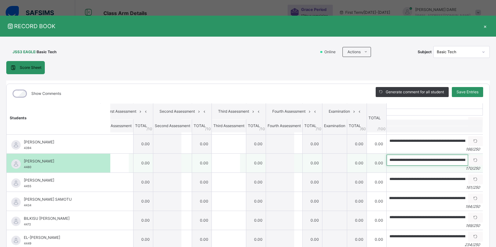
click at [452, 161] on input "**********" at bounding box center [426, 160] width 81 height 11
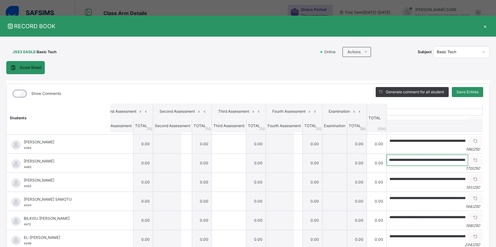
scroll to position [0, 233]
click at [481, 26] on div "×" at bounding box center [484, 26] width 9 height 8
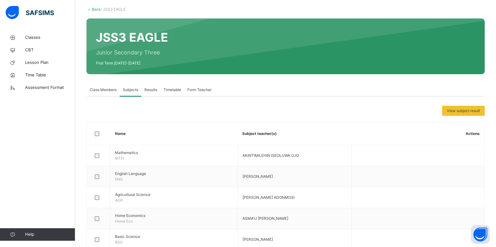
scroll to position [0, 0]
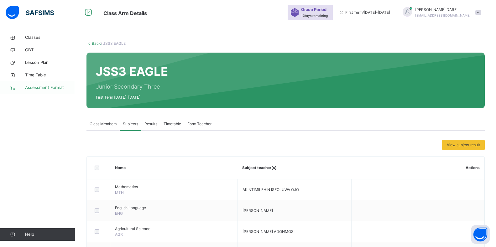
click at [53, 87] on span "Assessment Format" at bounding box center [50, 88] width 50 height 6
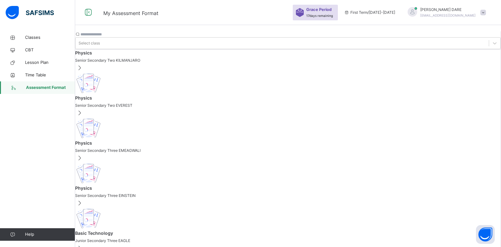
click at [130, 63] on span "Senior Secondary Two KILMANJARO" at bounding box center [288, 61] width 426 height 6
click at [119, 103] on span "Senior Secondary Two EVEREST" at bounding box center [288, 106] width 426 height 6
click at [109, 140] on span "Physics" at bounding box center [288, 143] width 426 height 7
click at [116, 58] on span at bounding box center [288, 57] width 426 height 2
click at [115, 103] on span "Senior Secondary Two EVEREST" at bounding box center [288, 106] width 426 height 6
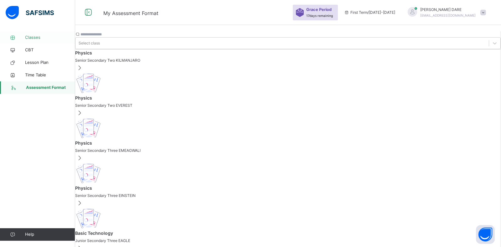
click at [32, 38] on span "Classes" at bounding box center [50, 37] width 50 height 6
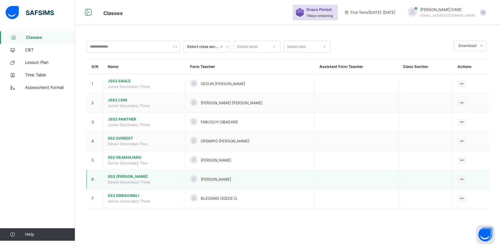
click at [129, 174] on span "SS3 EINSTEIN" at bounding box center [144, 177] width 73 height 6
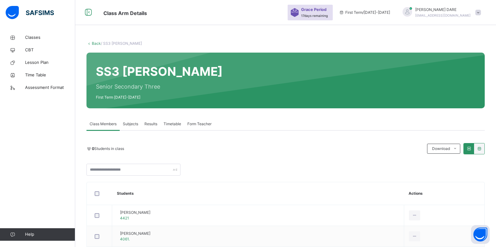
click at [133, 123] on span "Subjects" at bounding box center [130, 124] width 15 height 6
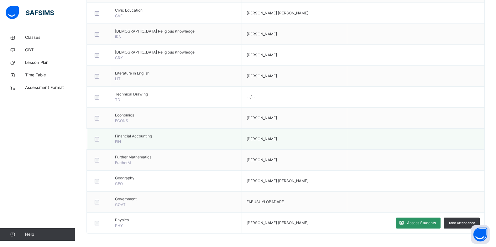
scroll to position [347, 0]
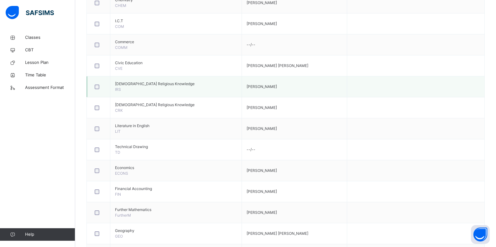
drag, startPoint x: 406, startPoint y: 121, endPoint x: 401, endPoint y: 116, distance: 6.2
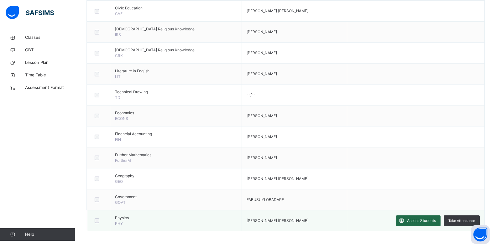
click at [416, 221] on span "Assess Students" at bounding box center [421, 221] width 29 height 6
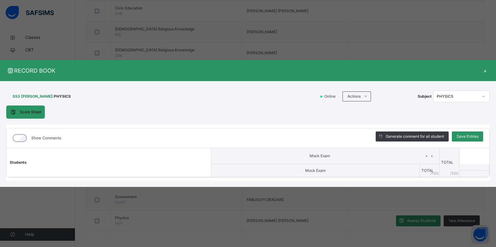
click at [473, 93] on div "PHYSICS" at bounding box center [455, 97] width 44 height 10
click at [470, 94] on div "PHYSICS" at bounding box center [457, 97] width 41 height 6
click at [361, 94] on span at bounding box center [365, 96] width 10 height 10
click at [400, 111] on li "Download Empty Score Sheet" at bounding box center [382, 111] width 64 height 12
click at [373, 108] on li "Download Empty Score Sheet" at bounding box center [382, 111] width 64 height 12
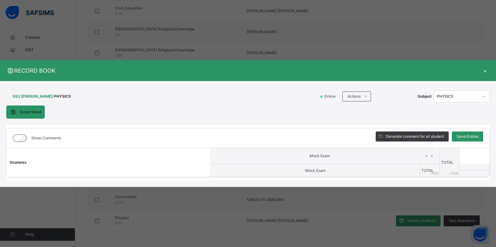
click at [487, 70] on div "×" at bounding box center [484, 70] width 9 height 8
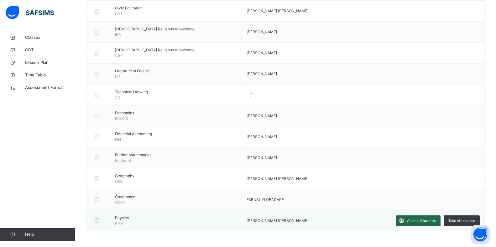
click at [407, 224] on span at bounding box center [401, 220] width 11 height 11
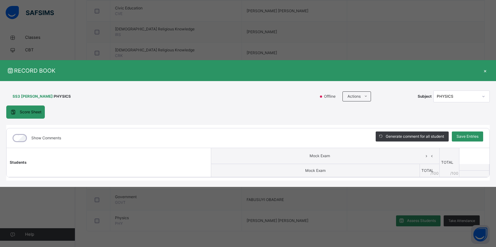
click at [485, 92] on div at bounding box center [483, 96] width 11 height 10
click at [475, 99] on div "PHYSICS" at bounding box center [457, 97] width 41 height 6
drag, startPoint x: 296, startPoint y: 70, endPoint x: 314, endPoint y: 71, distance: 17.9
click at [313, 74] on div "RECORD BOOK ×" at bounding box center [248, 70] width 496 height 21
click at [484, 69] on div "×" at bounding box center [484, 70] width 9 height 8
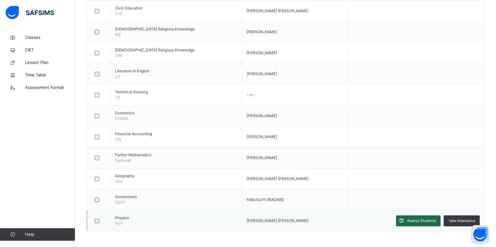
click at [417, 219] on span "Assess Students" at bounding box center [421, 221] width 29 height 6
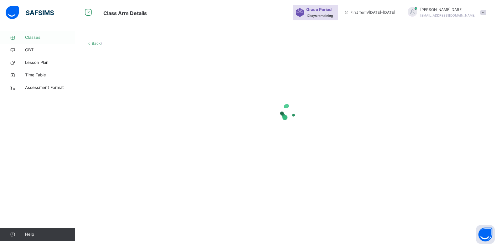
click at [35, 38] on span "Classes" at bounding box center [50, 37] width 50 height 6
click at [30, 37] on span "Classes" at bounding box center [50, 37] width 49 height 6
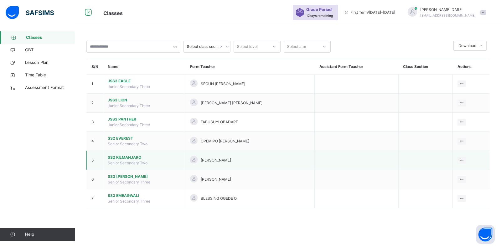
click at [126, 157] on span "SS2 KILMANJARO" at bounding box center [144, 158] width 73 height 6
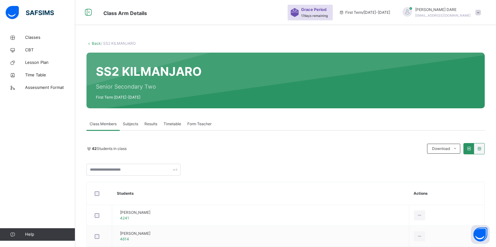
click at [135, 126] on span "Subjects" at bounding box center [130, 124] width 15 height 6
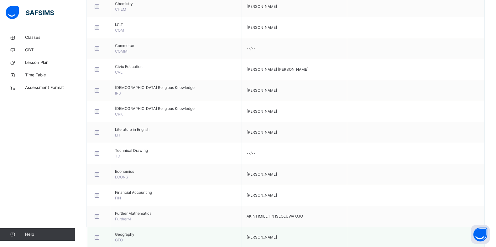
scroll to position [347, 0]
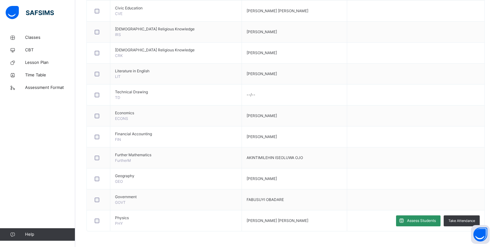
drag, startPoint x: 419, startPoint y: 218, endPoint x: 416, endPoint y: 213, distance: 5.3
click at [419, 217] on div "Assess Students" at bounding box center [418, 220] width 44 height 11
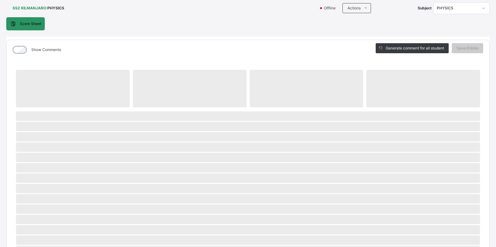
scroll to position [0, 0]
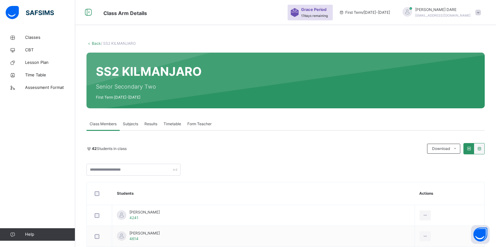
click at [127, 124] on span "Subjects" at bounding box center [130, 124] width 15 height 6
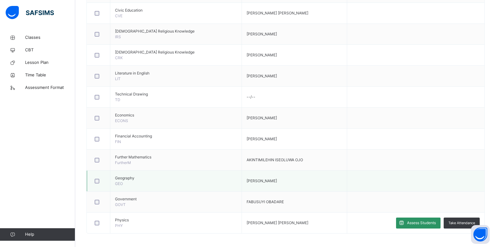
scroll to position [347, 0]
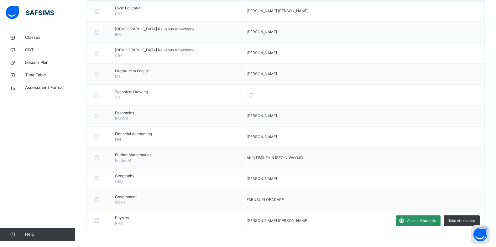
drag, startPoint x: 424, startPoint y: 220, endPoint x: 386, endPoint y: 228, distance: 39.0
click at [424, 220] on span "Assess Students" at bounding box center [421, 221] width 29 height 6
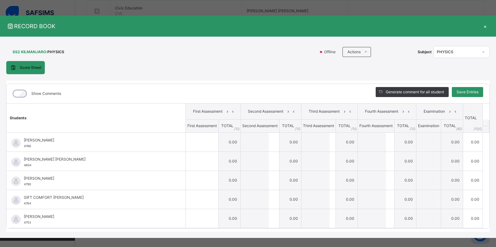
scroll to position [7, 0]
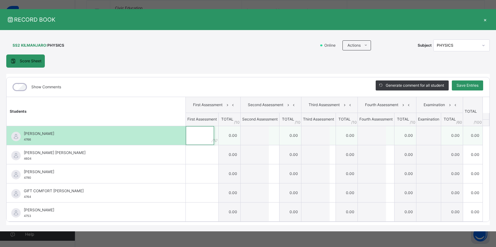
click at [205, 142] on input "text" at bounding box center [200, 135] width 28 height 19
click at [319, 136] on input "text" at bounding box center [315, 135] width 28 height 19
click at [319, 135] on input "text" at bounding box center [315, 135] width 28 height 19
click at [205, 135] on input "text" at bounding box center [200, 135] width 28 height 19
click at [322, 134] on input "text" at bounding box center [315, 135] width 28 height 19
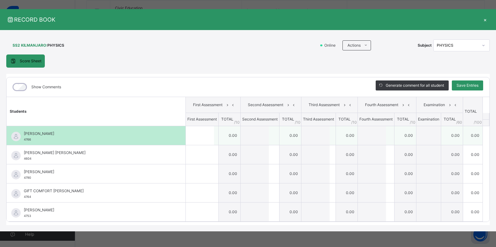
click at [380, 136] on input "text" at bounding box center [372, 135] width 28 height 19
drag, startPoint x: 379, startPoint y: 136, endPoint x: 365, endPoint y: 136, distance: 13.5
click at [378, 136] on input "text" at bounding box center [372, 135] width 28 height 19
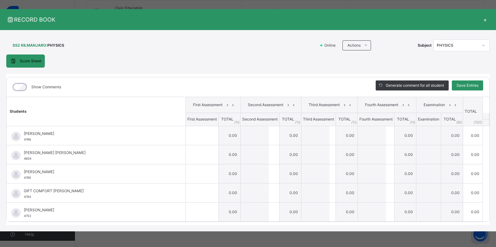
click at [190, 120] on span "First Assessment" at bounding box center [201, 119] width 29 height 5
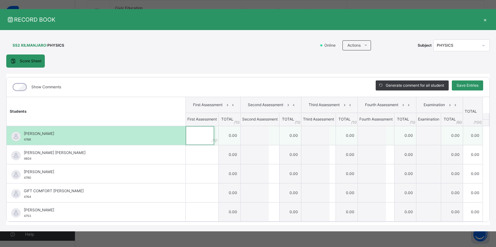
click at [193, 132] on input "text" at bounding box center [200, 135] width 28 height 19
click at [194, 132] on input "text" at bounding box center [200, 135] width 28 height 19
drag, startPoint x: 375, startPoint y: 139, endPoint x: 332, endPoint y: 137, distance: 42.6
click at [374, 139] on input "text" at bounding box center [372, 135] width 28 height 19
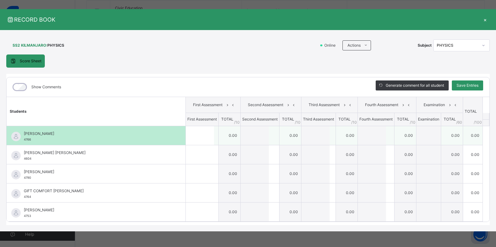
click at [327, 138] on div at bounding box center [318, 135] width 34 height 19
click at [318, 137] on input "text" at bounding box center [315, 135] width 28 height 19
click at [267, 141] on div at bounding box center [259, 135] width 39 height 19
click at [206, 137] on input "text" at bounding box center [200, 135] width 28 height 19
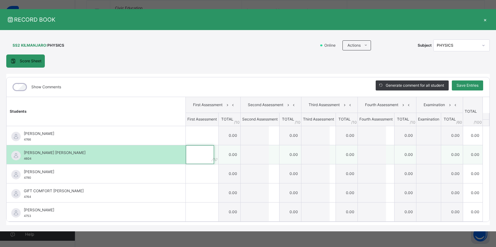
click at [204, 154] on input "text" at bounding box center [200, 154] width 28 height 19
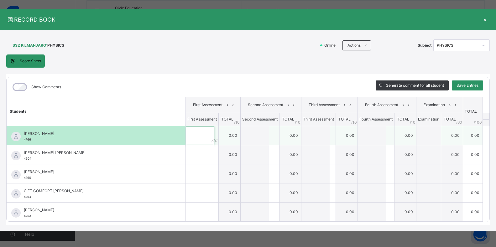
click at [199, 136] on input "text" at bounding box center [200, 135] width 28 height 19
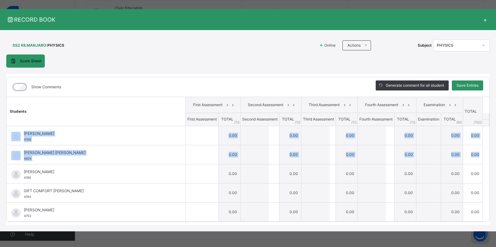
drag, startPoint x: 484, startPoint y: 119, endPoint x: 482, endPoint y: 153, distance: 33.2
click at [482, 153] on table "Students First Assessment Second Assessment Third Assessment Fourth Assessment …" at bounding box center [248, 159] width 483 height 125
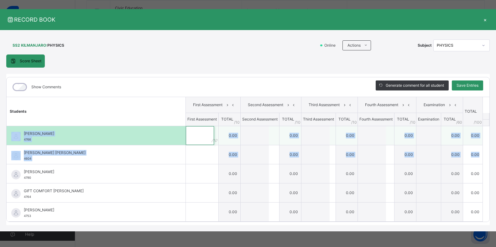
click at [203, 137] on input "text" at bounding box center [200, 135] width 28 height 19
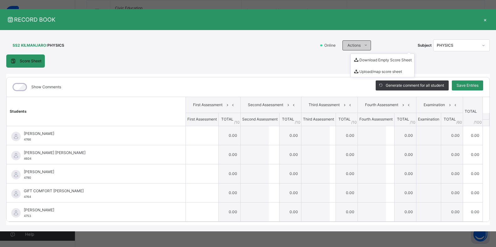
click at [349, 44] on span "Actions" at bounding box center [353, 46] width 13 height 6
click at [359, 58] on li "Download Empty Score Sheet" at bounding box center [382, 60] width 64 height 12
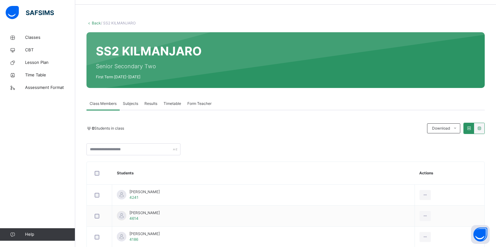
scroll to position [31, 0]
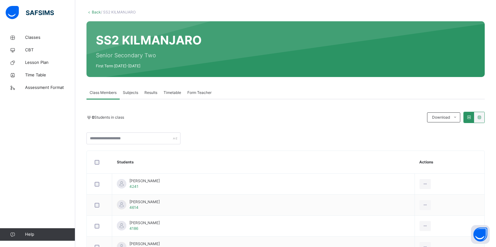
click at [130, 94] on span "Subjects" at bounding box center [130, 93] width 15 height 6
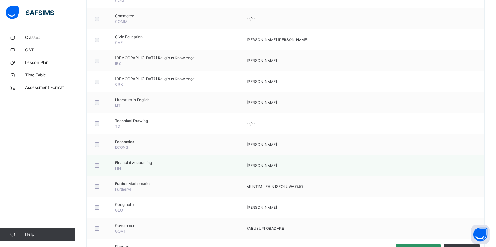
scroll to position [347, 0]
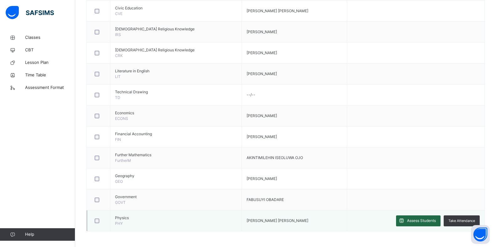
click at [421, 221] on span "Assess Students" at bounding box center [421, 221] width 29 height 6
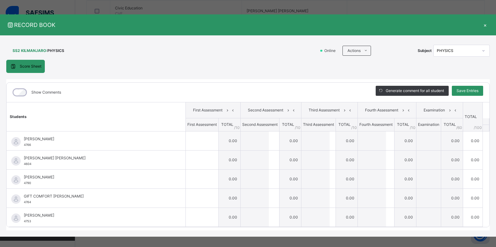
scroll to position [0, 0]
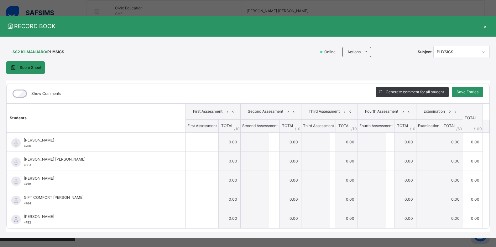
click at [481, 25] on div "×" at bounding box center [484, 26] width 9 height 8
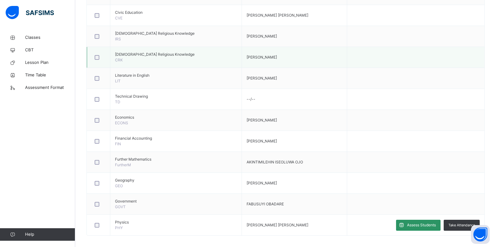
scroll to position [347, 0]
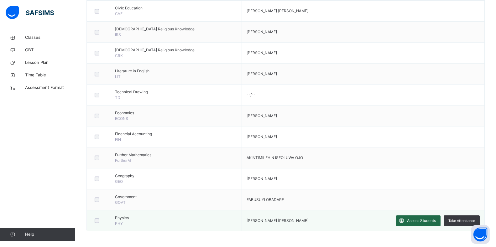
click at [419, 222] on span "Assess Students" at bounding box center [421, 221] width 29 height 6
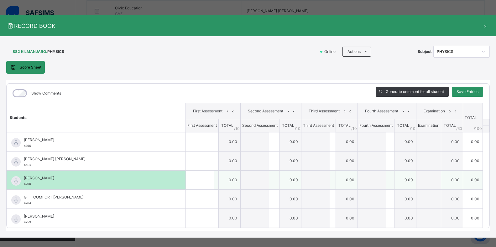
scroll to position [0, 0]
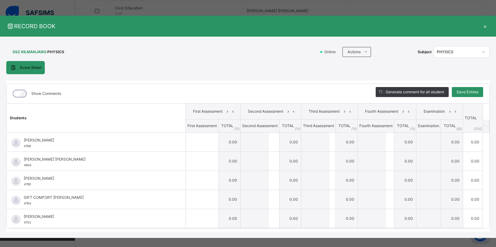
click at [480, 26] on div "×" at bounding box center [484, 26] width 9 height 8
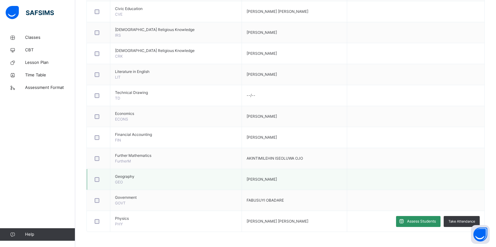
scroll to position [347, 0]
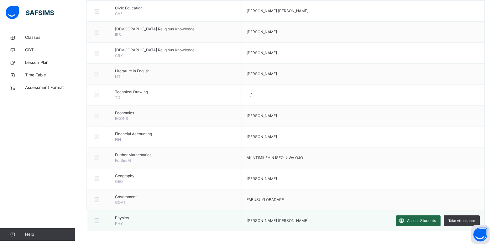
click at [426, 217] on div "Assess Students" at bounding box center [418, 220] width 44 height 11
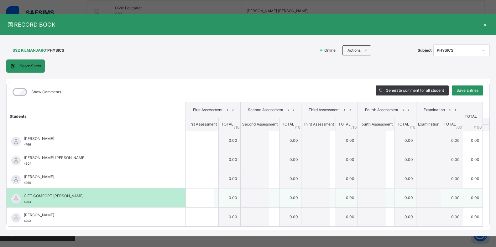
scroll to position [0, 0]
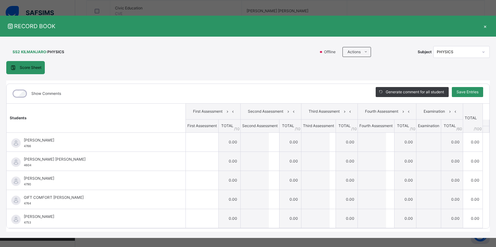
click at [31, 69] on span "Score Sheet" at bounding box center [31, 68] width 22 height 6
click at [482, 52] on icon at bounding box center [483, 52] width 4 height 6
click at [481, 52] on icon at bounding box center [483, 52] width 4 height 6
click at [483, 24] on div "×" at bounding box center [484, 26] width 9 height 8
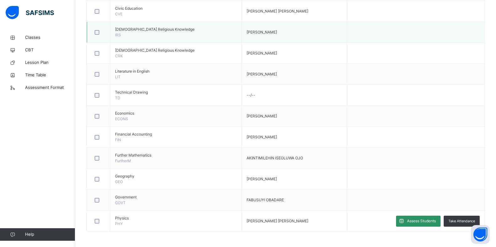
drag, startPoint x: 205, startPoint y: 86, endPoint x: 206, endPoint y: 83, distance: 3.8
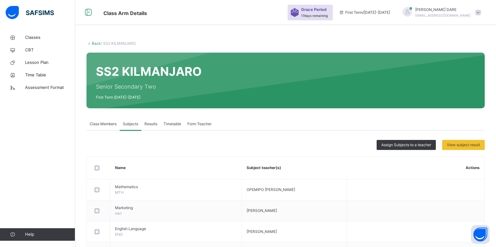
click at [412, 13] on div at bounding box center [406, 11] width 9 height 9
click at [446, 65] on icon at bounding box center [443, 66] width 6 height 5
